Goal: Check status: Check status

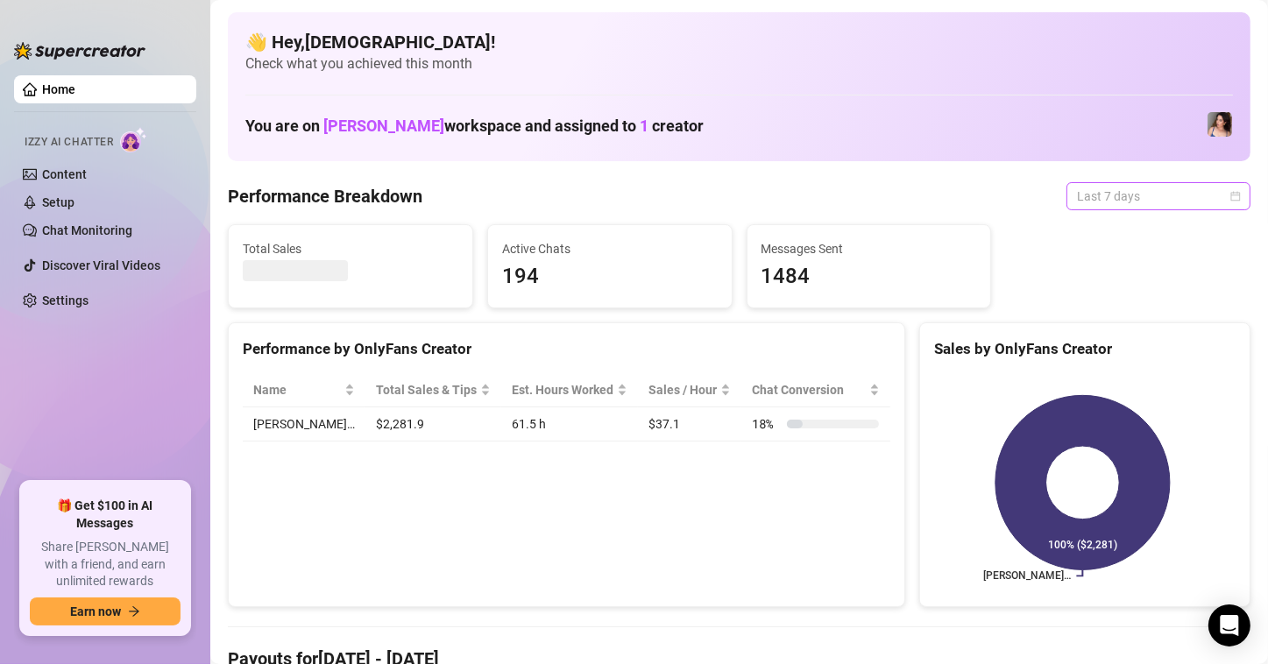
click at [1226, 202] on div "Last 7 days" at bounding box center [1159, 196] width 184 height 28
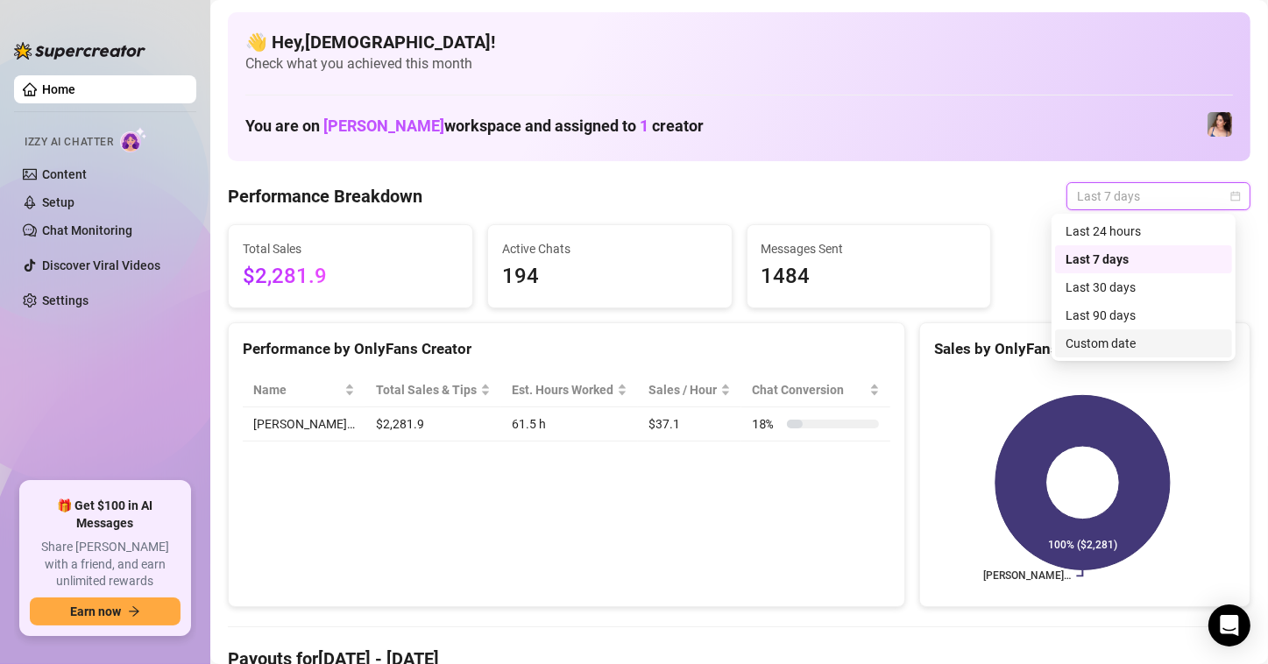
click at [1115, 348] on div "Custom date" at bounding box center [1144, 343] width 156 height 19
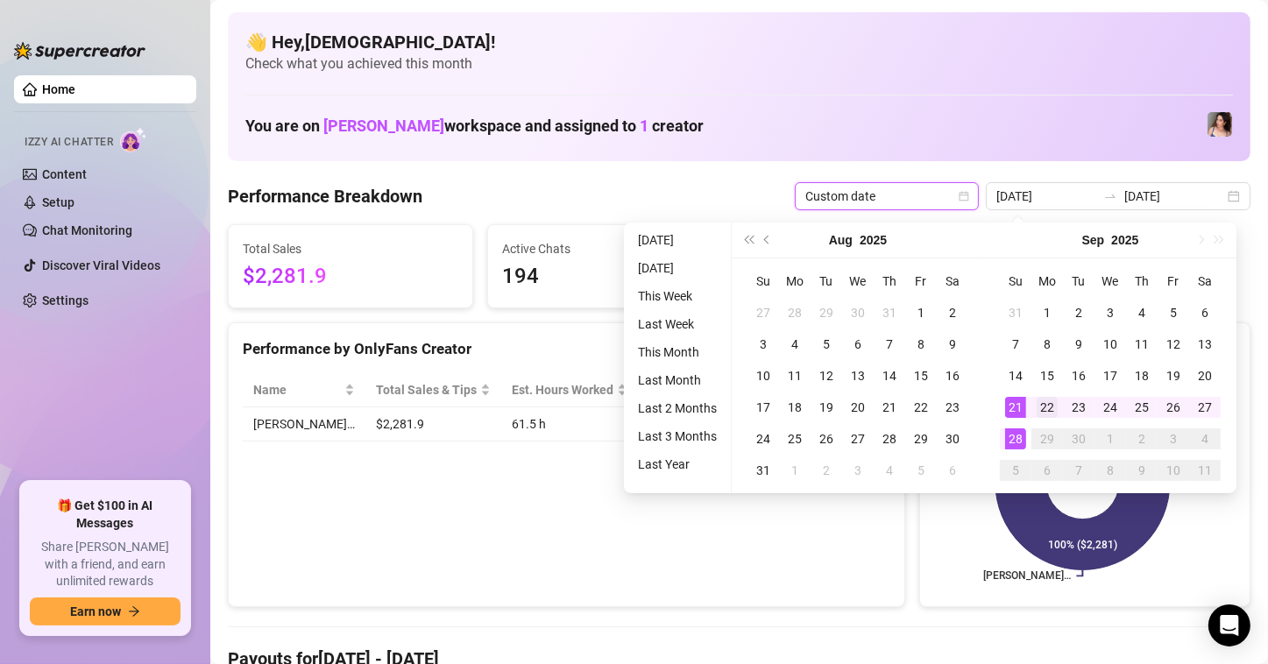
type input "[DATE]"
click at [1054, 412] on div "22" at bounding box center [1047, 407] width 21 height 21
click at [1016, 437] on div "28" at bounding box center [1015, 439] width 21 height 21
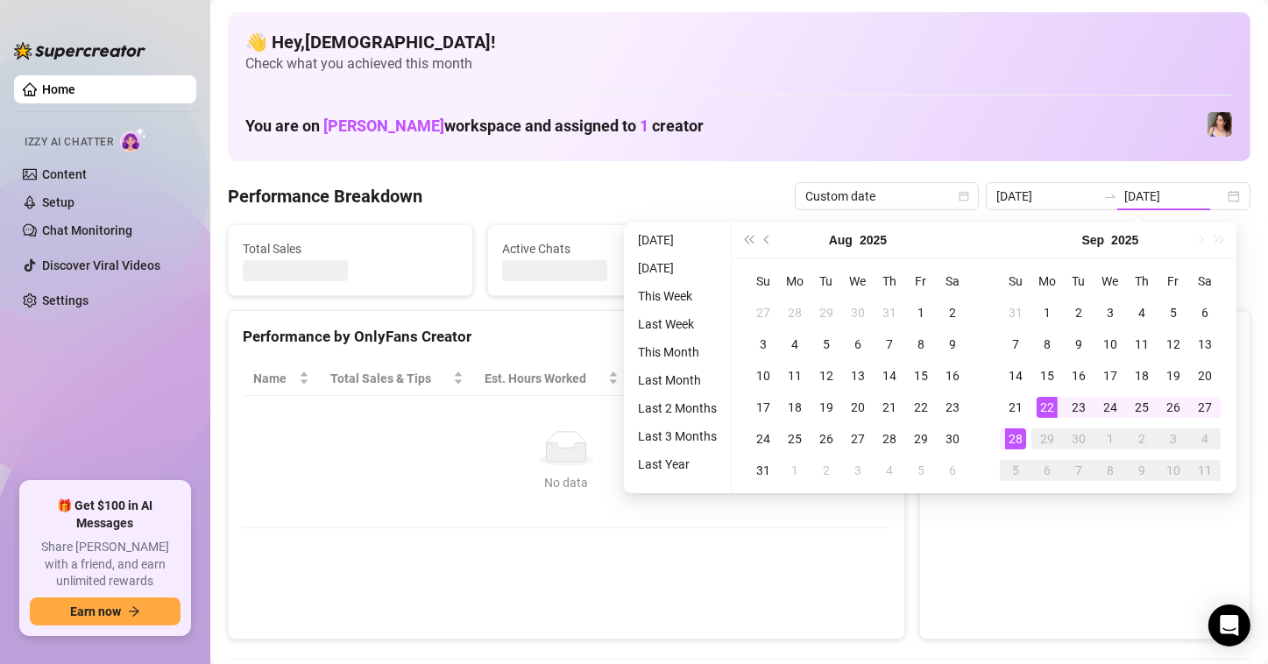
type input "[DATE]"
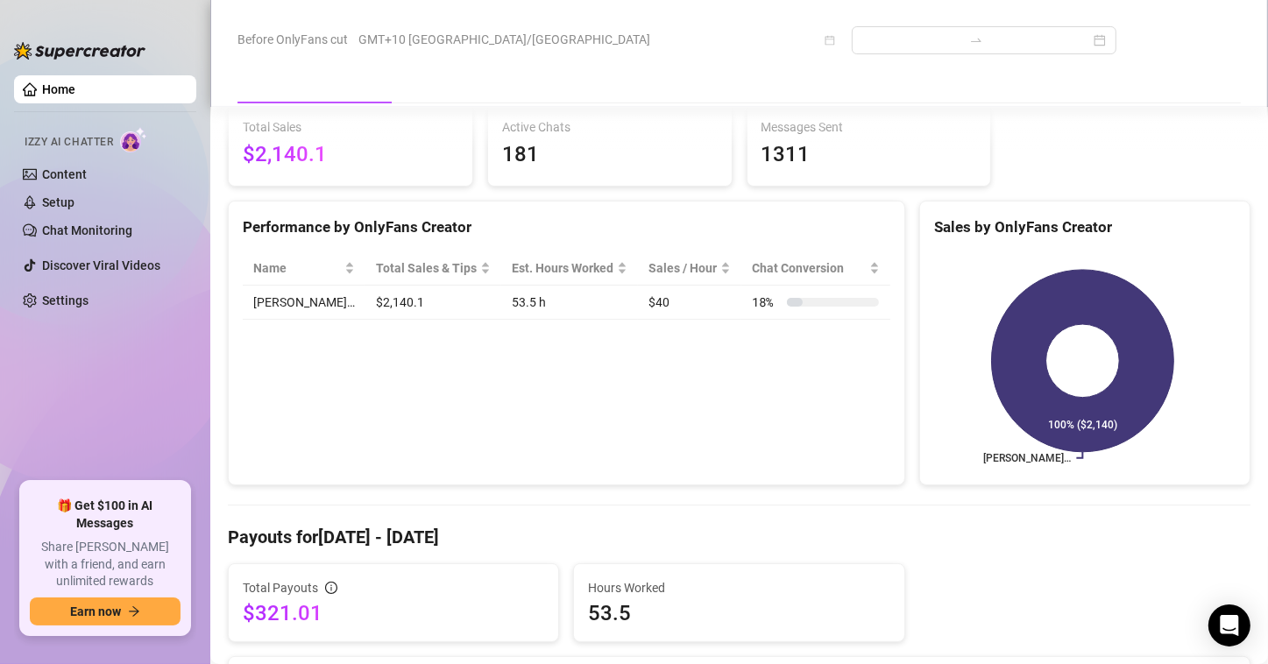
scroll to position [351, 0]
